Goal: Information Seeking & Learning: Learn about a topic

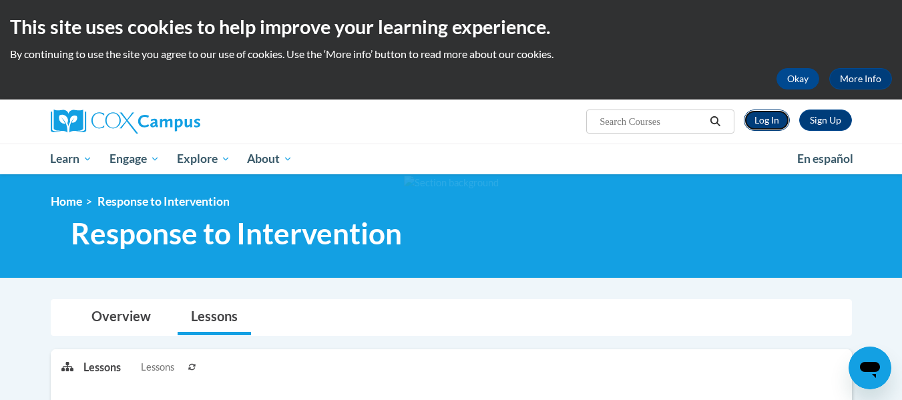
click at [763, 116] on link "Log In" at bounding box center [767, 120] width 46 height 21
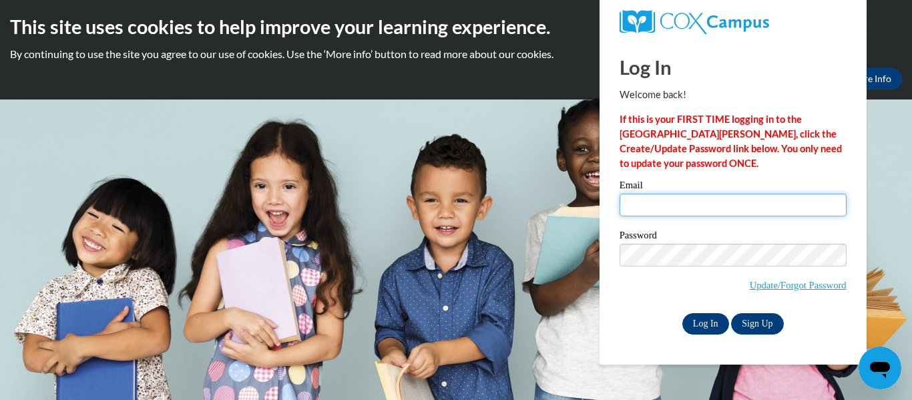
type input "ageorge@kusd.edu"
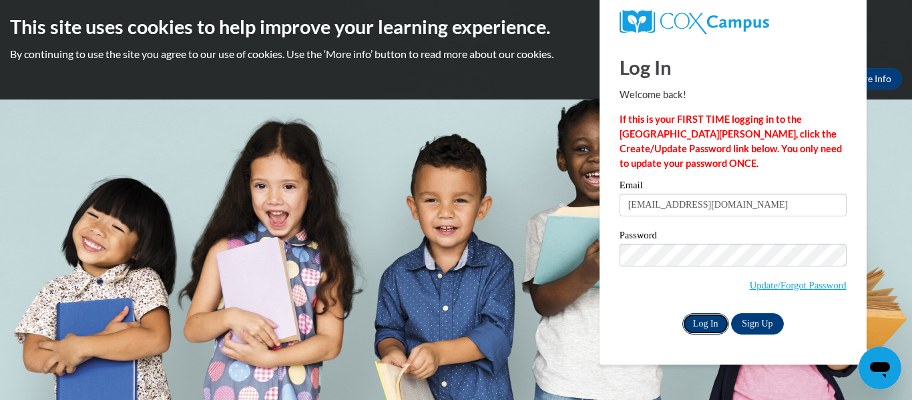
click at [698, 315] on input "Log In" at bounding box center [705, 323] width 47 height 21
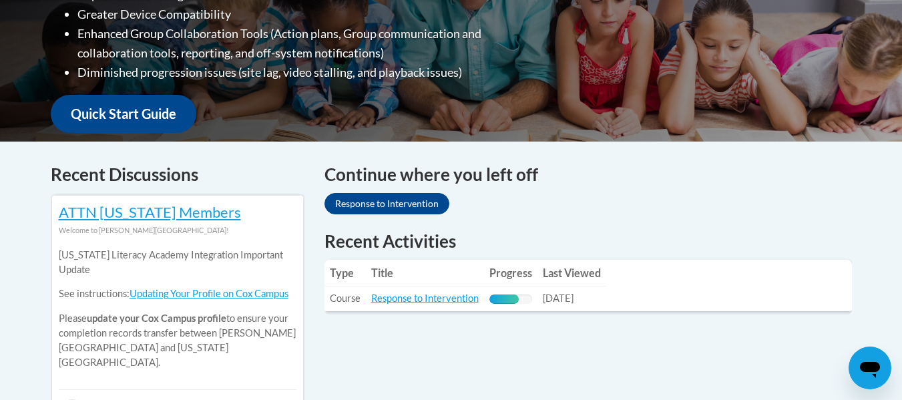
scroll to position [428, 0]
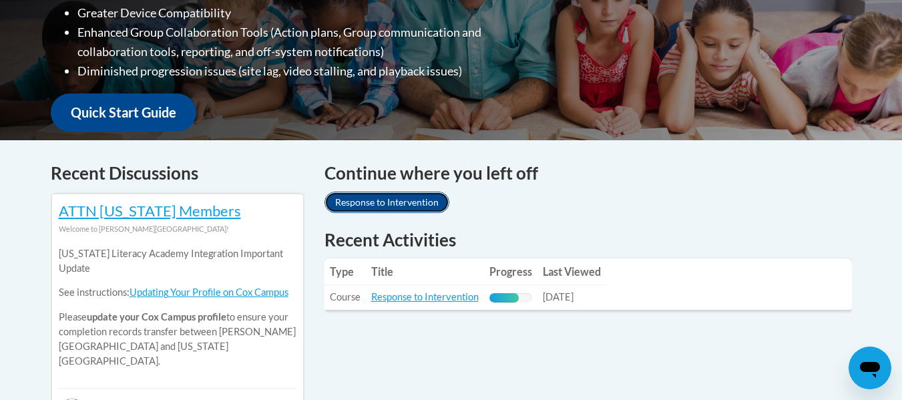
click at [418, 210] on link "Response to Intervention" at bounding box center [387, 202] width 125 height 21
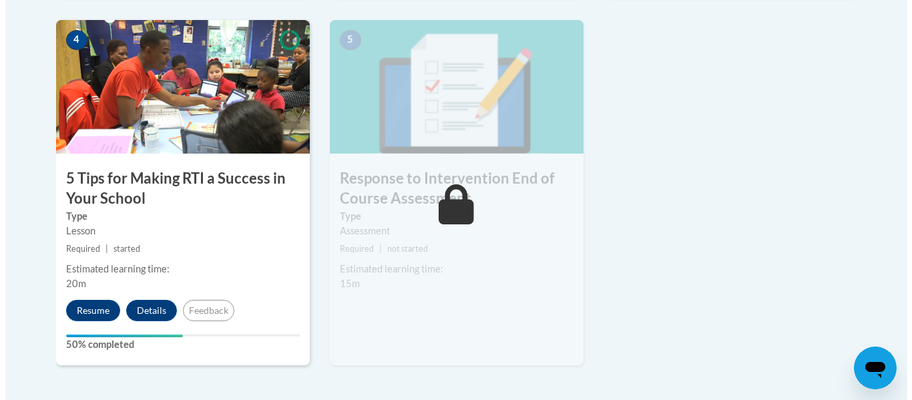
scroll to position [821, 0]
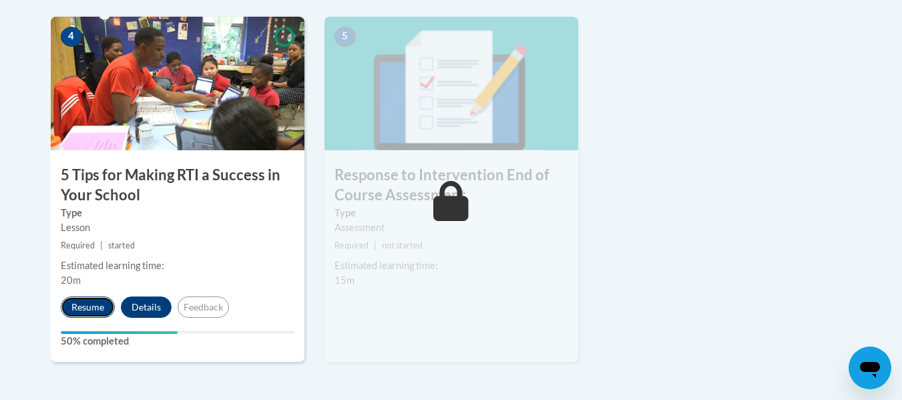
click at [99, 302] on button "Resume" at bounding box center [88, 307] width 54 height 21
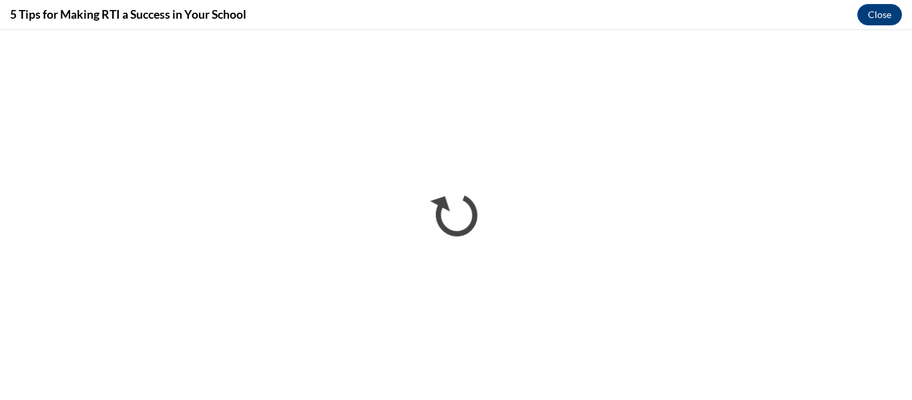
scroll to position [0, 0]
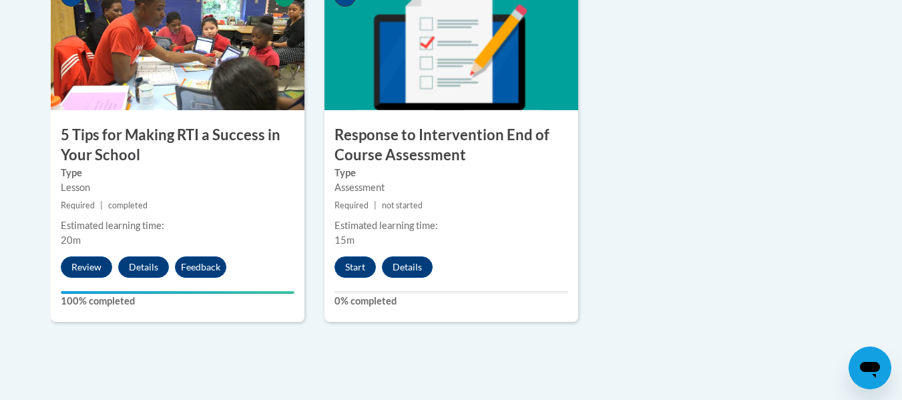
scroll to position [851, 0]
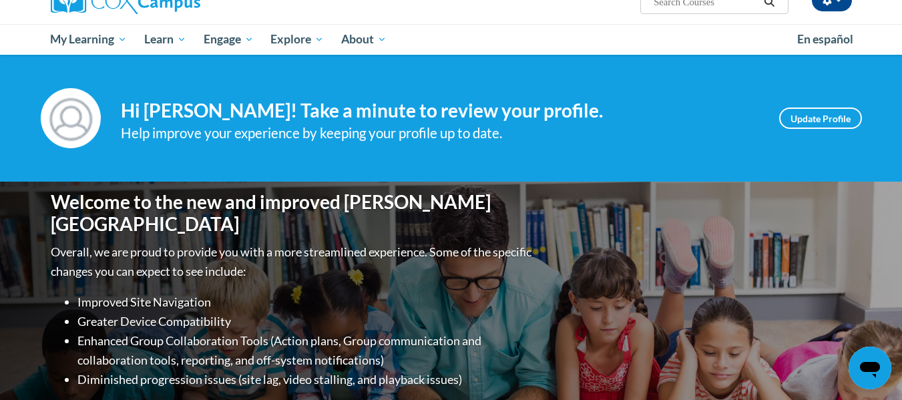
scroll to position [464, 0]
